Goal: Task Accomplishment & Management: Use online tool/utility

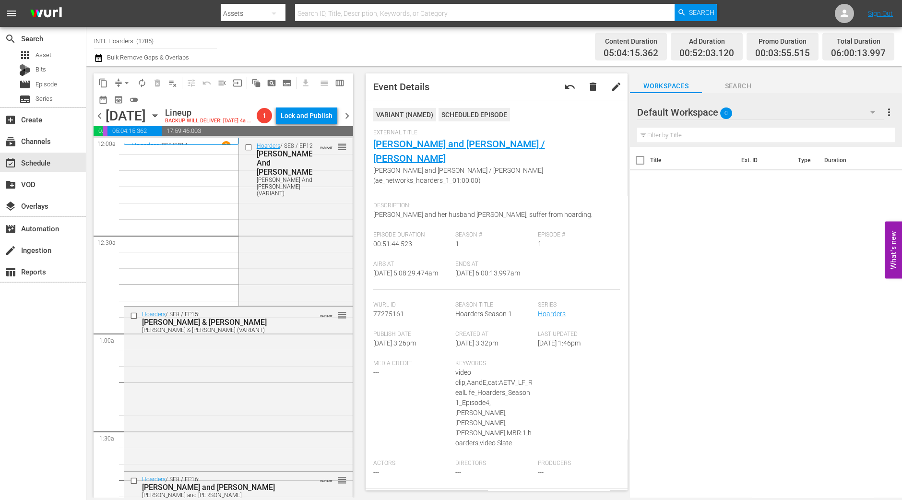
scroll to position [986, 0]
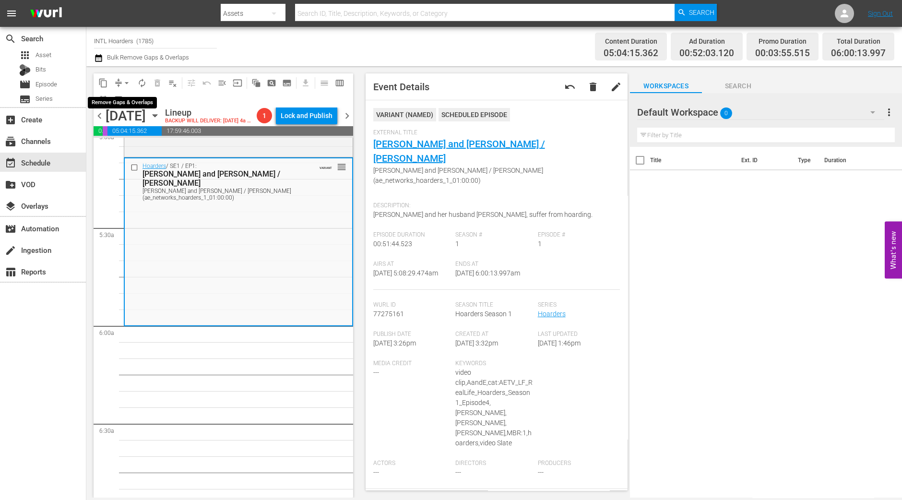
click at [124, 85] on span "arrow_drop_down" at bounding box center [127, 83] width 10 height 10
click at [124, 103] on li "Align to Midnight" at bounding box center [127, 102] width 101 height 16
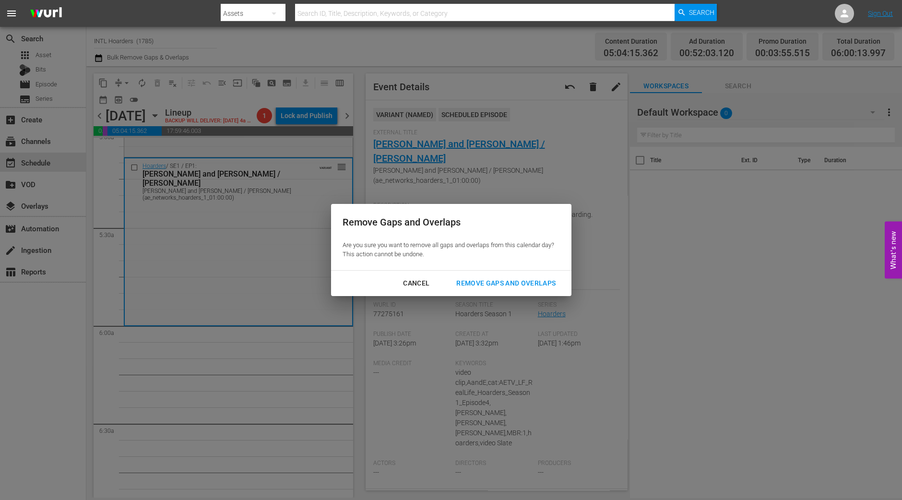
click at [519, 292] on div "Cancel Remove Gaps and Overlaps" at bounding box center [451, 283] width 240 height 25
click at [524, 288] on div "Remove Gaps and Overlaps" at bounding box center [505, 283] width 115 height 12
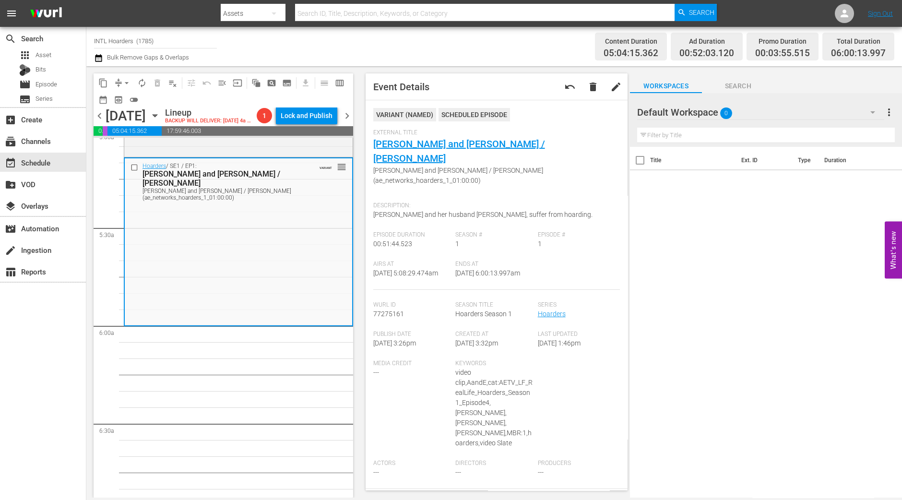
click at [90, 409] on div "content_copy compress arrow_drop_down autorenew_outlined delete_forever_outline…" at bounding box center [220, 281] width 269 height 431
click at [125, 80] on span "arrow_drop_down" at bounding box center [127, 83] width 10 height 10
click at [120, 98] on li "Align to Midnight" at bounding box center [127, 102] width 101 height 16
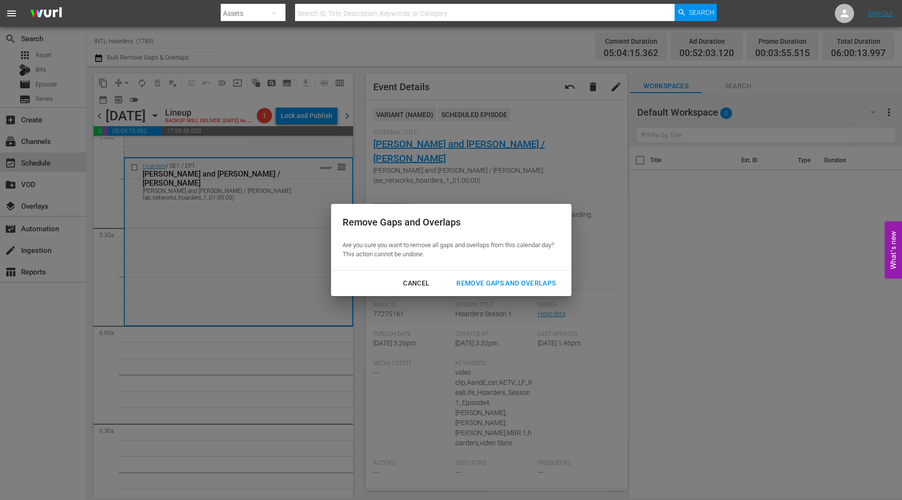
click at [489, 289] on button "Remove Gaps and Overlaps" at bounding box center [506, 283] width 122 height 18
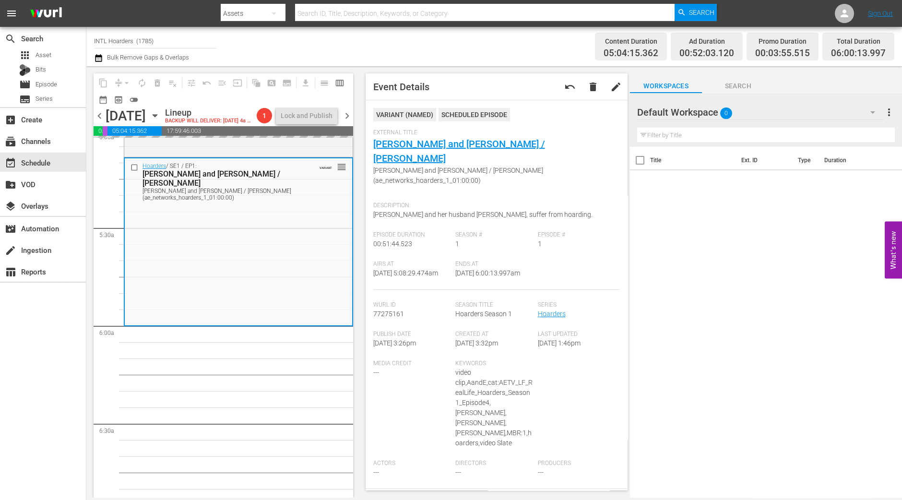
click at [89, 422] on div "content_copy compress arrow_drop_down autorenew_outlined delete_forever_outline…" at bounding box center [220, 281] width 269 height 431
click at [122, 83] on span "arrow_drop_down" at bounding box center [127, 83] width 10 height 10
click at [125, 105] on li "Align to Midnight" at bounding box center [127, 102] width 101 height 16
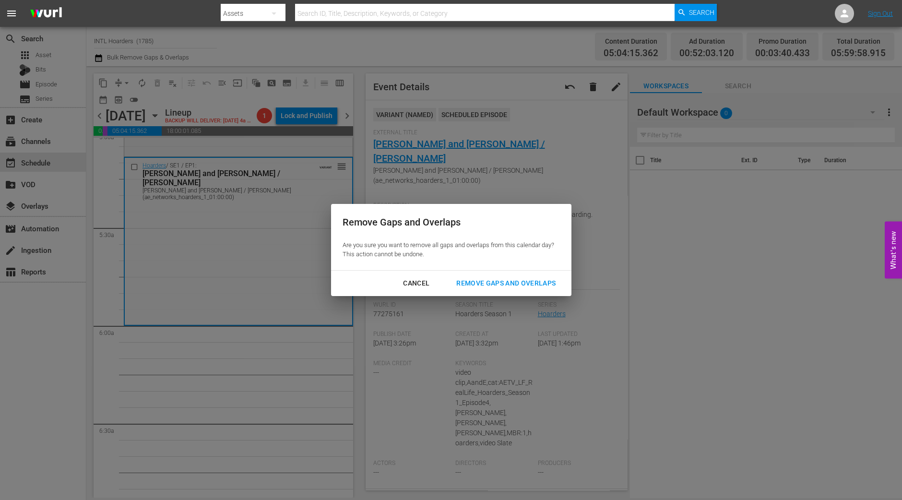
drag, startPoint x: 530, startPoint y: 278, endPoint x: 429, endPoint y: 185, distance: 137.5
click at [530, 278] on div "Remove Gaps and Overlaps" at bounding box center [505, 283] width 115 height 12
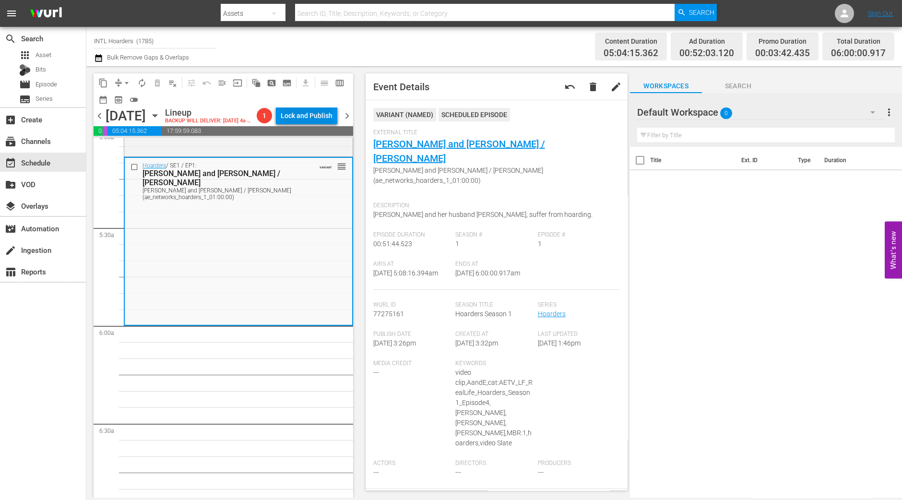
click at [319, 106] on div "content_copy compress arrow_drop_down autorenew_outlined delete_forever_outline…" at bounding box center [223, 90] width 259 height 34
click at [144, 87] on span "autorenew_outlined" at bounding box center [142, 83] width 10 height 10
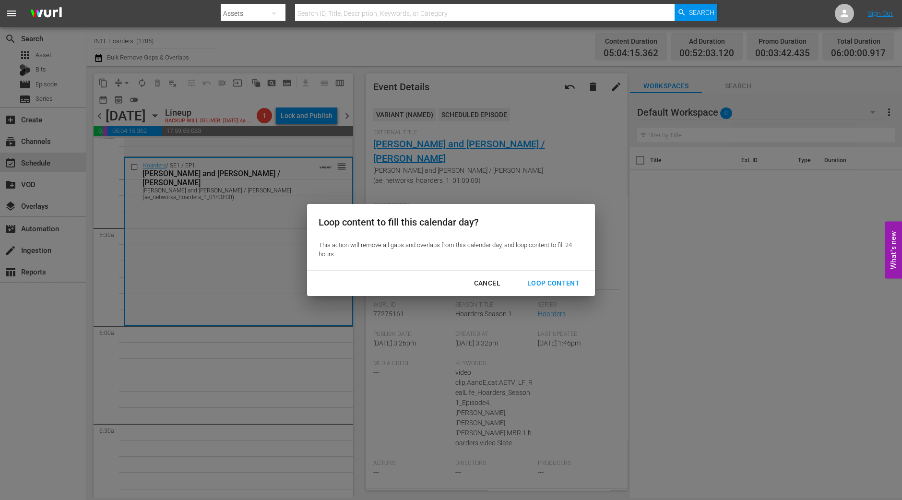
click at [548, 282] on div "Loop Content" at bounding box center [553, 283] width 68 height 12
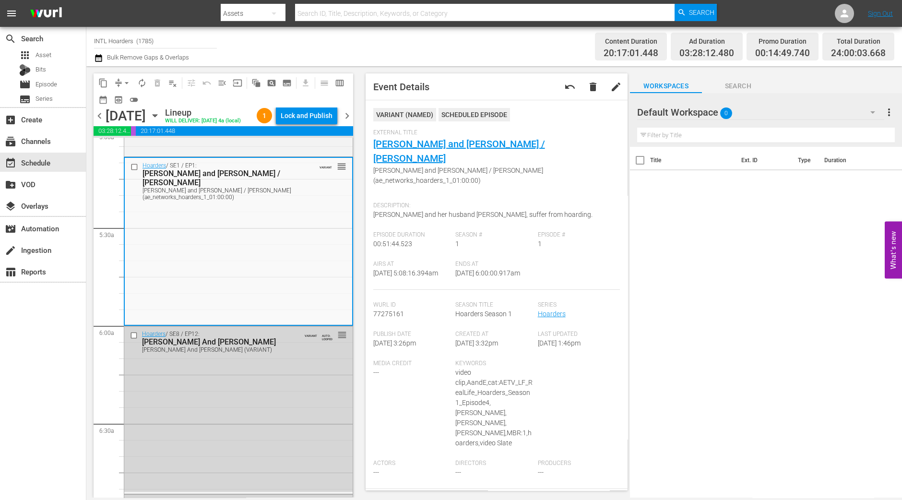
click at [76, 301] on div "search Search apps Asset Bits movie Episode subtitles Series add_box Create sub…" at bounding box center [43, 277] width 86 height 500
click at [326, 121] on div "Lock and Publish" at bounding box center [307, 115] width 52 height 17
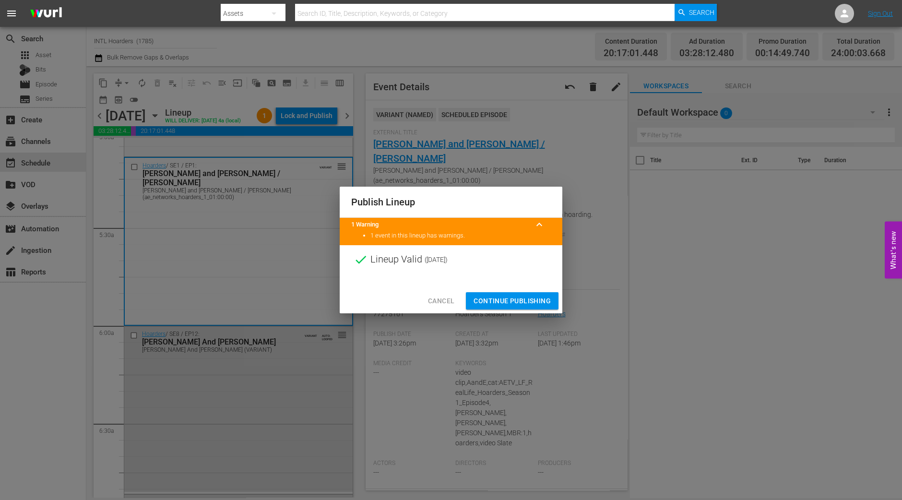
click at [516, 296] on span "Continue Publishing" at bounding box center [511, 301] width 77 height 12
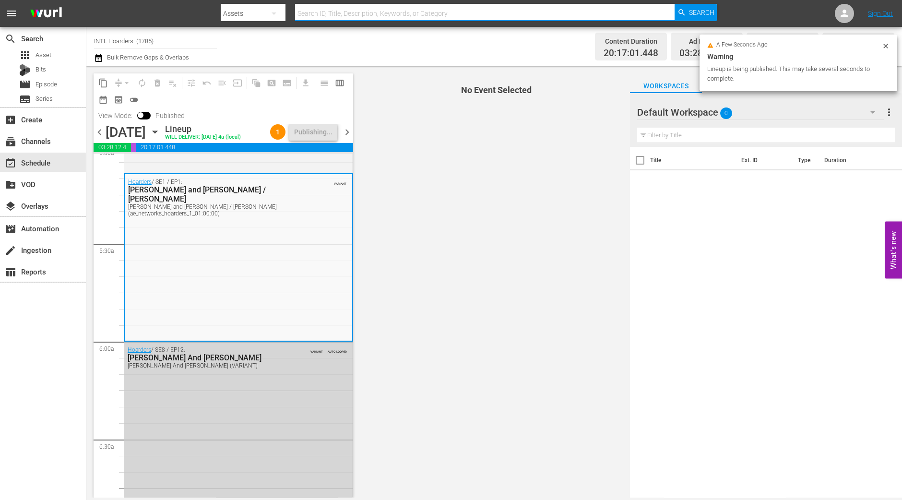
click at [379, 8] on input "text" at bounding box center [484, 13] width 379 height 23
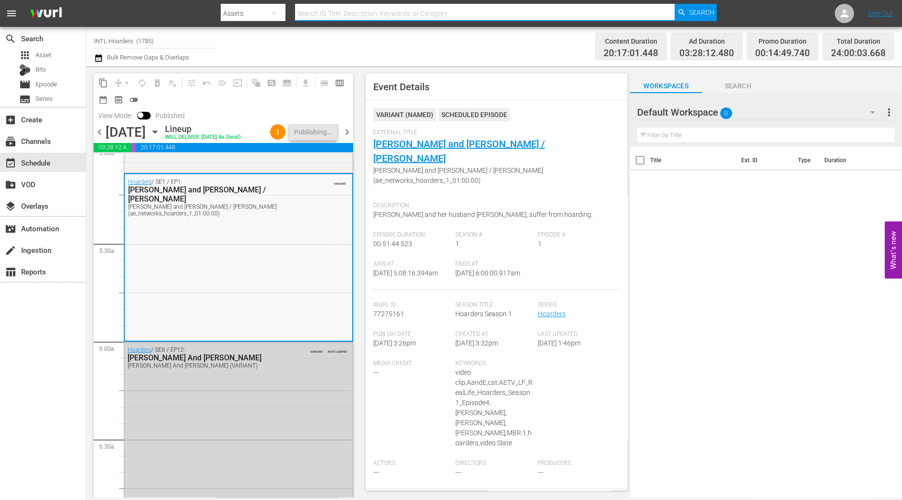
click at [350, 138] on span "chevron_right" at bounding box center [347, 132] width 12 height 12
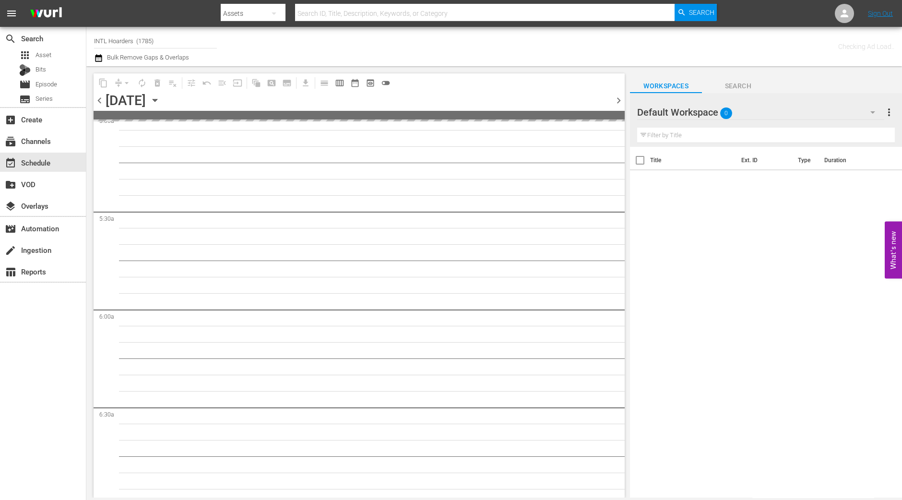
scroll to position [1051, 0]
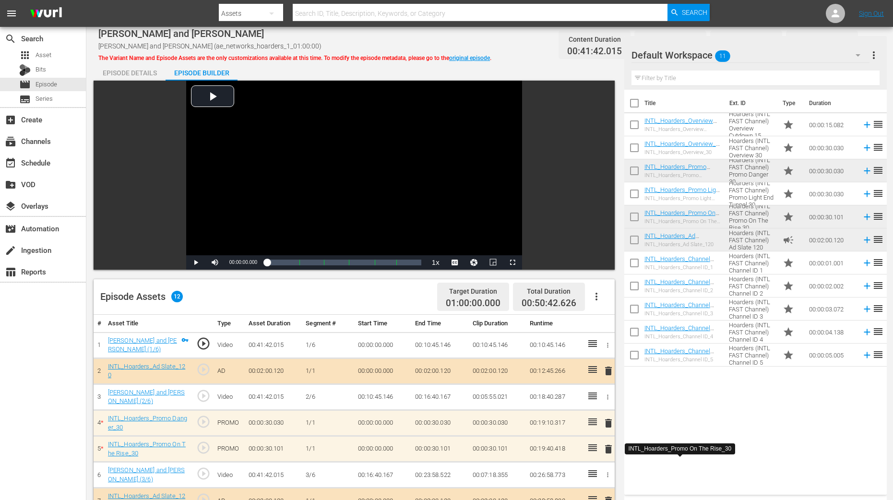
scroll to position [249, 0]
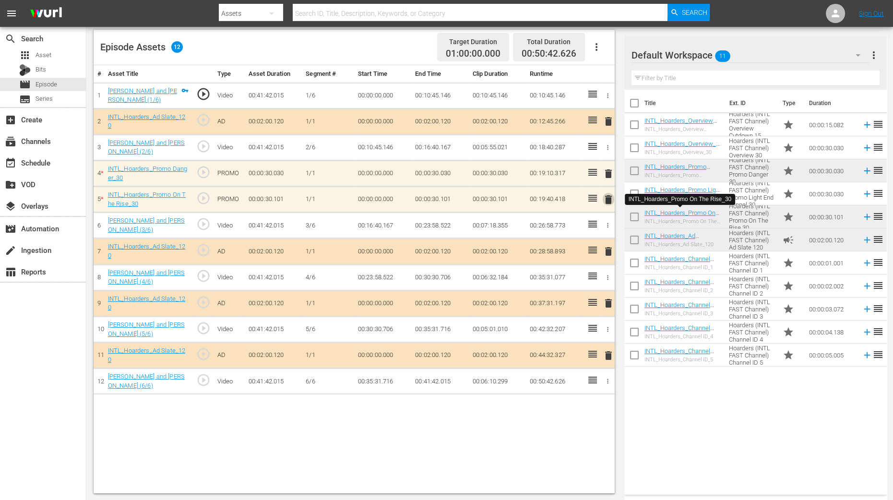
click at [606, 201] on span "delete" at bounding box center [608, 200] width 12 height 12
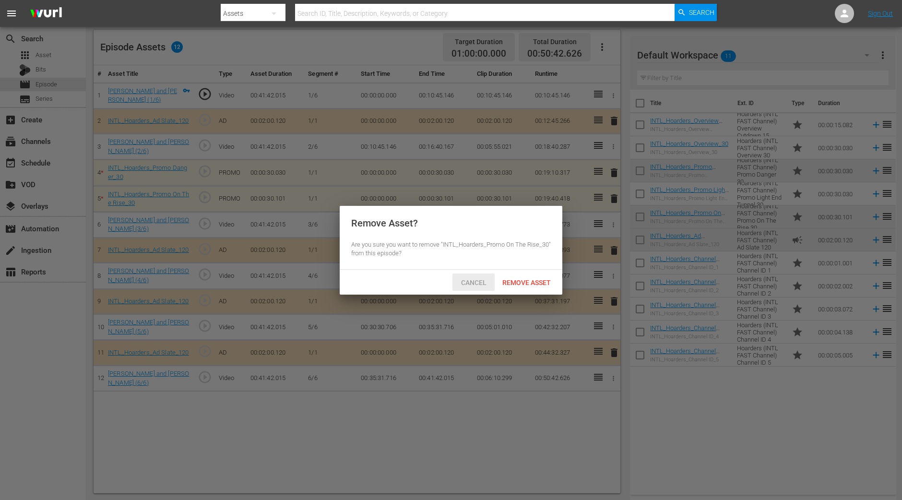
click at [475, 284] on span "Cancel" at bounding box center [473, 283] width 41 height 8
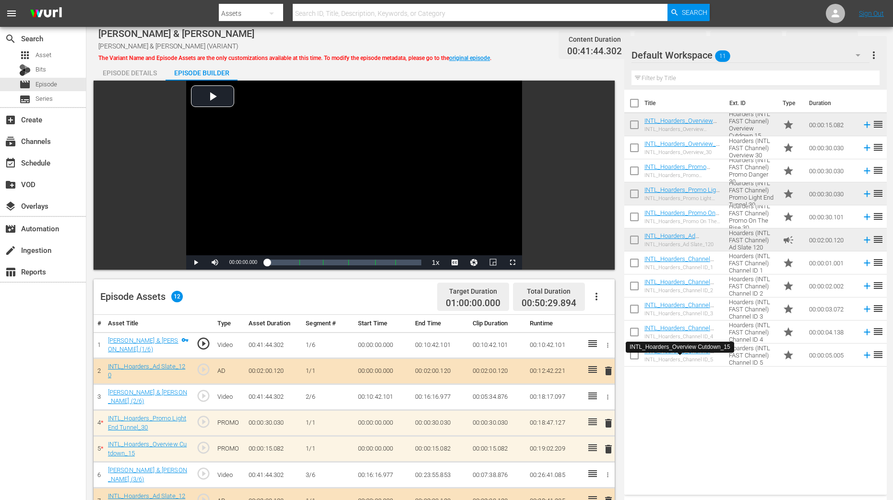
scroll to position [239, 0]
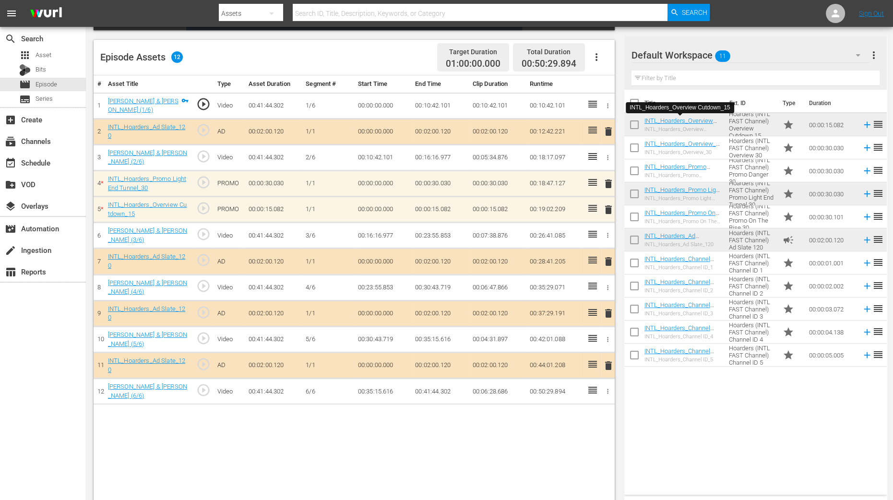
click at [609, 209] on span "delete" at bounding box center [608, 210] width 12 height 12
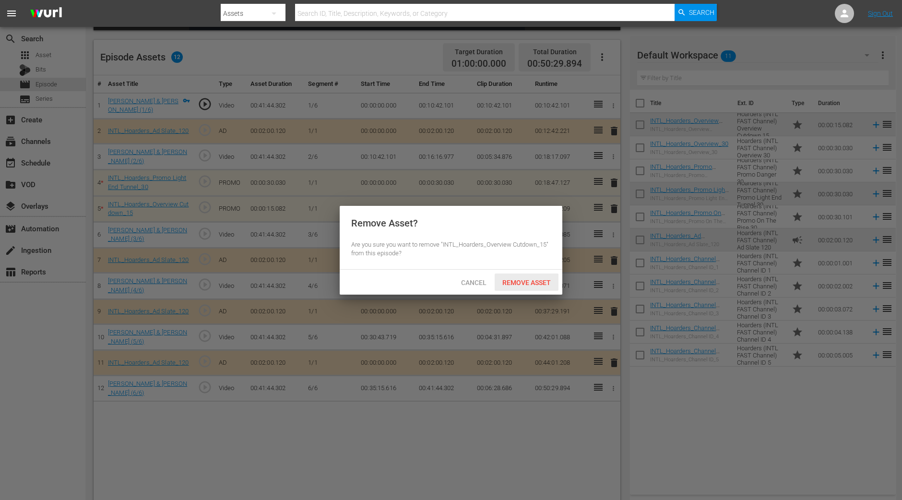
drag, startPoint x: 518, startPoint y: 287, endPoint x: 513, endPoint y: 278, distance: 9.9
click at [518, 287] on div "Remove Asset" at bounding box center [527, 282] width 64 height 18
